Goal: Transaction & Acquisition: Subscribe to service/newsletter

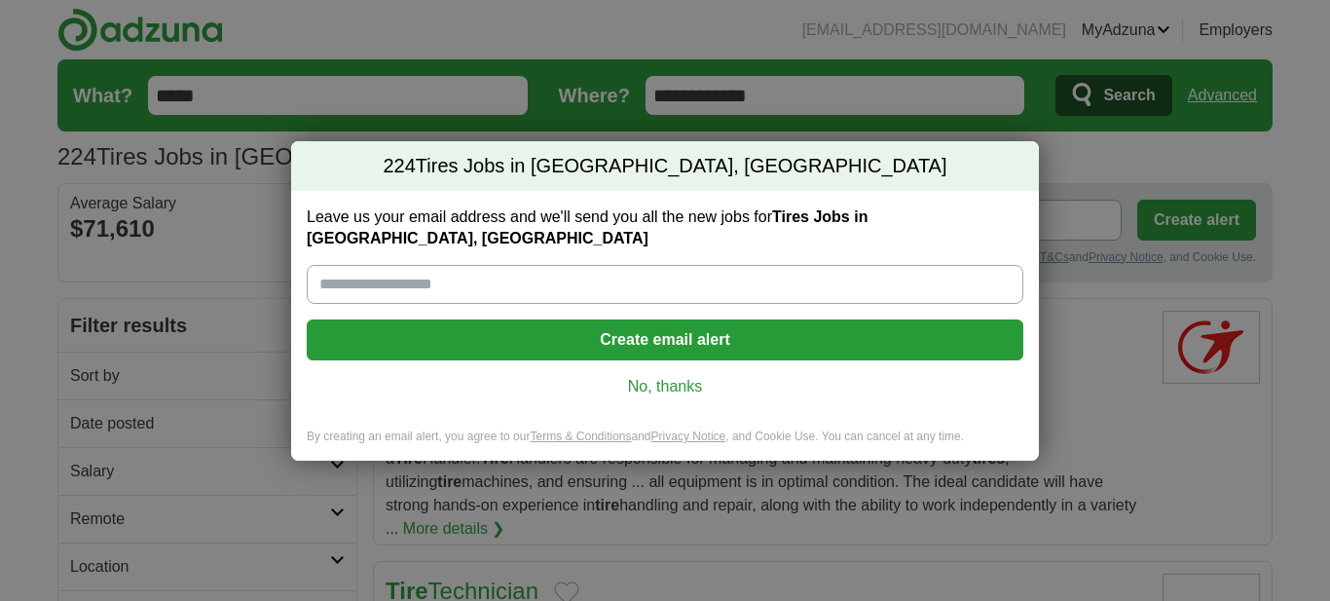
click at [433, 279] on input "Leave us your email address and we'll send you all the new jobs for Tires Jobs …" at bounding box center [665, 284] width 717 height 39
type input "**********"
click at [662, 329] on button "Create email alert" at bounding box center [665, 339] width 717 height 41
click at [716, 325] on button "Create email alert" at bounding box center [665, 339] width 717 height 41
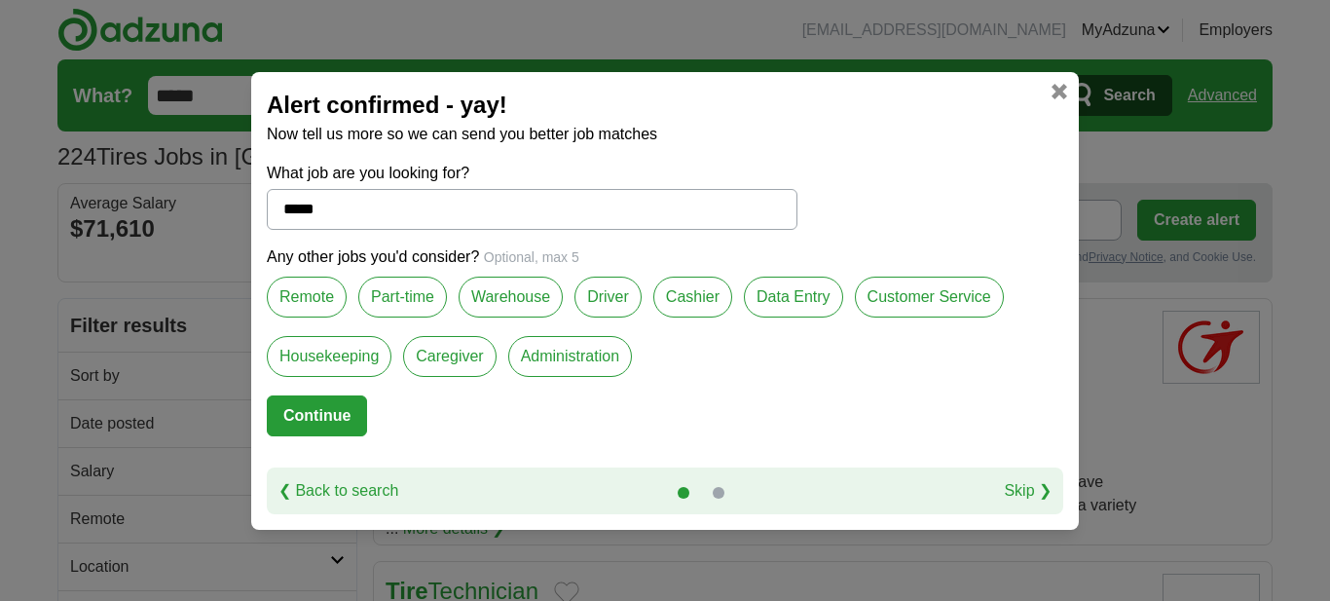
click at [416, 297] on label "Part-time" at bounding box center [402, 297] width 89 height 41
click at [337, 408] on button "Continue" at bounding box center [317, 415] width 100 height 41
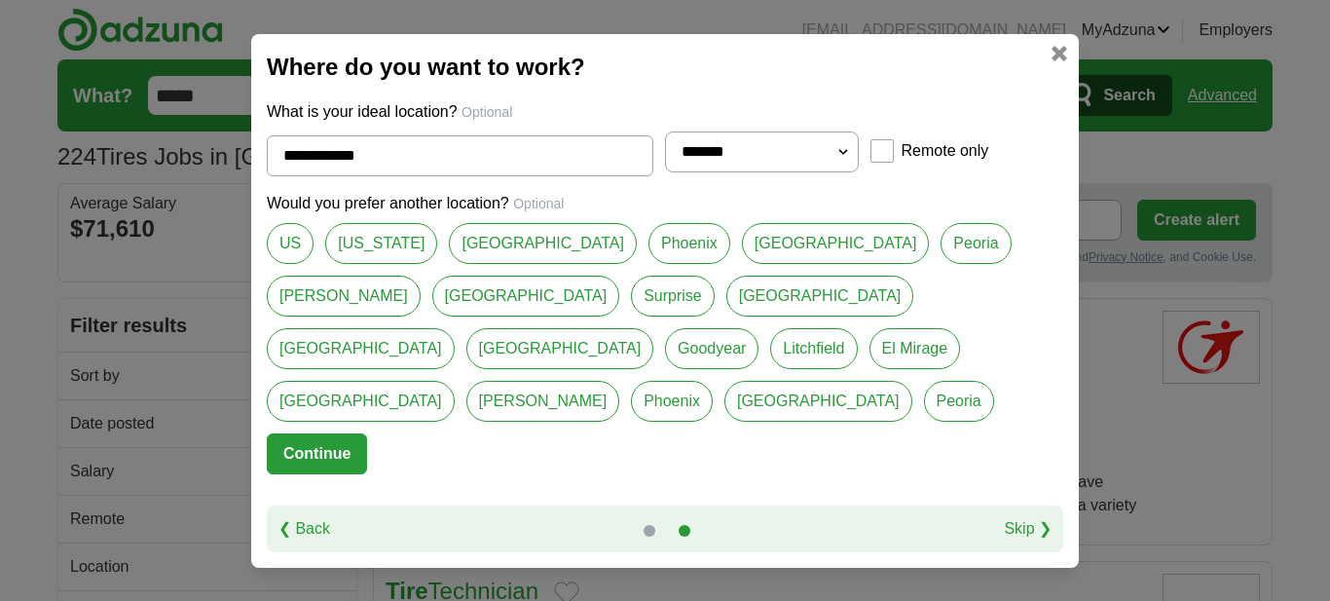
click at [351, 433] on button "Continue" at bounding box center [317, 453] width 100 height 41
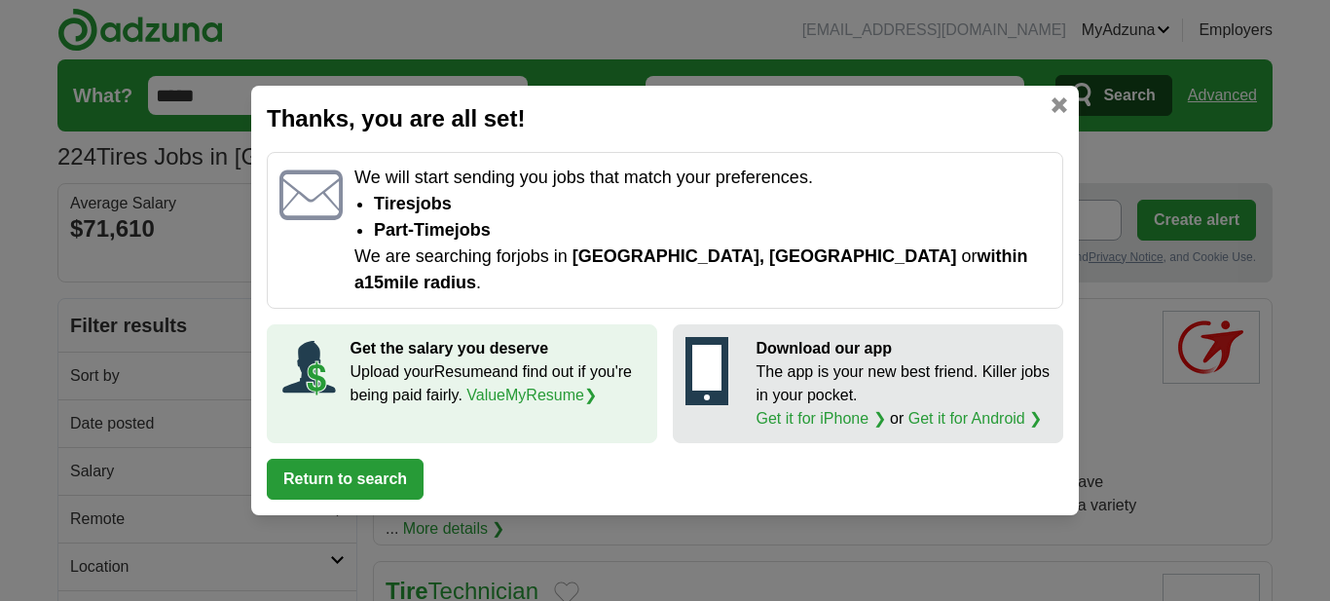
click at [1058, 113] on link at bounding box center [1060, 105] width 16 height 16
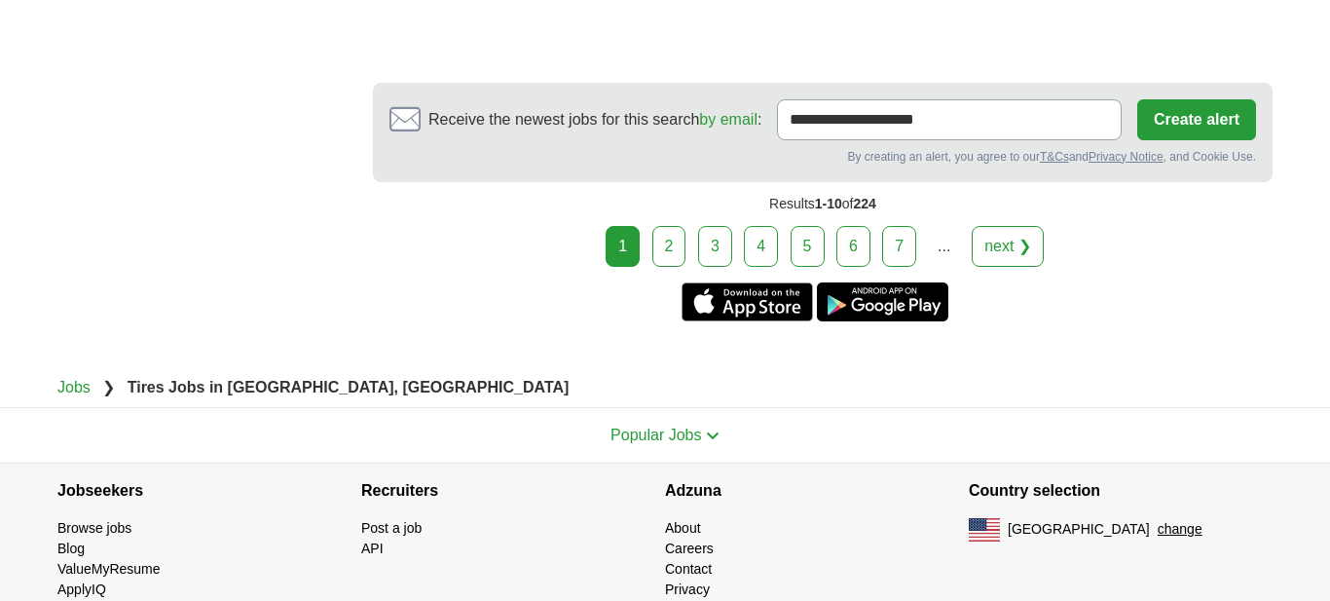
scroll to position [4245, 0]
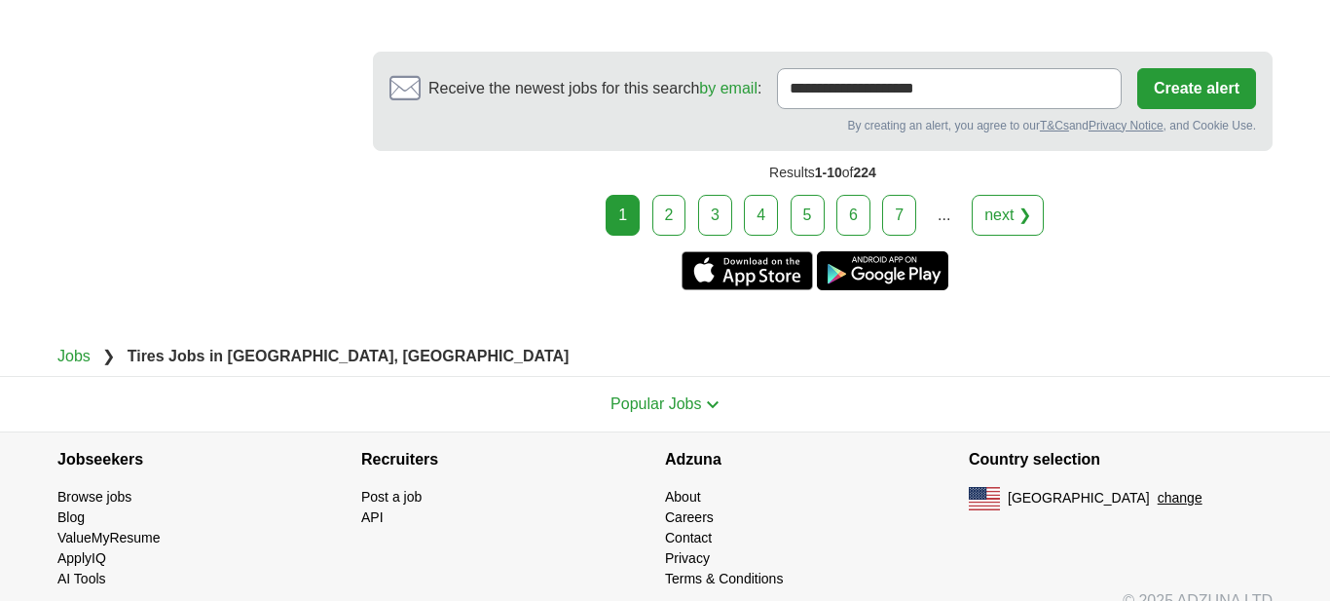
click at [675, 195] on link "2" at bounding box center [670, 215] width 34 height 41
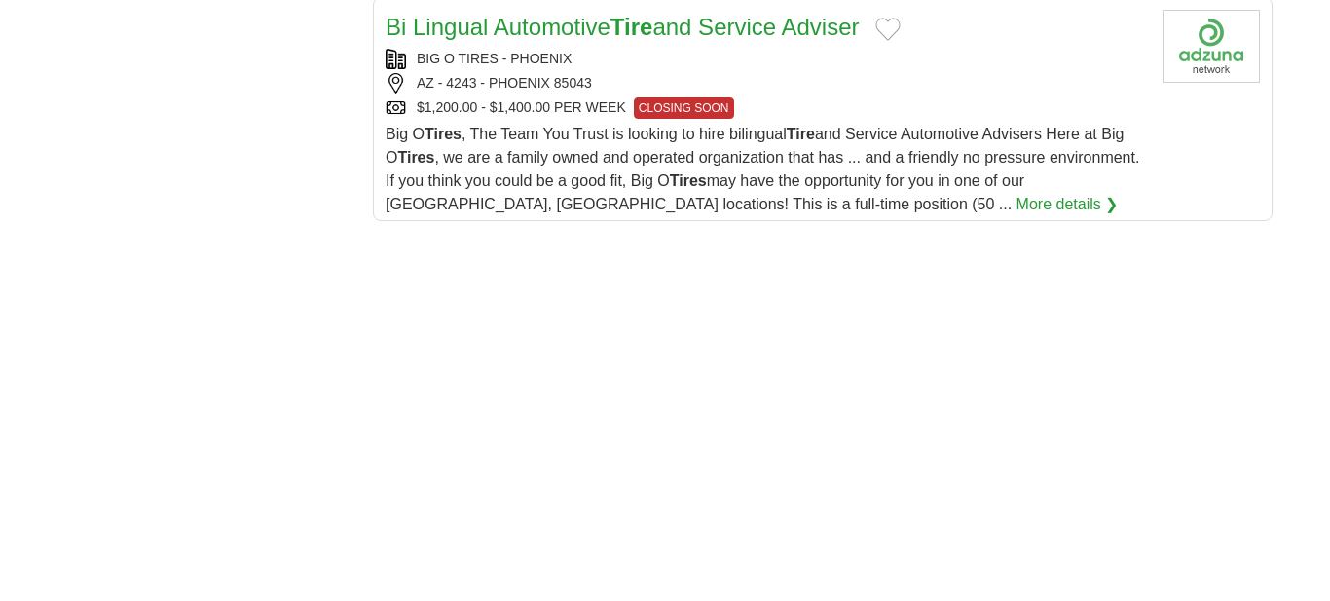
scroll to position [2707, 0]
